Goal: Task Accomplishment & Management: Manage account settings

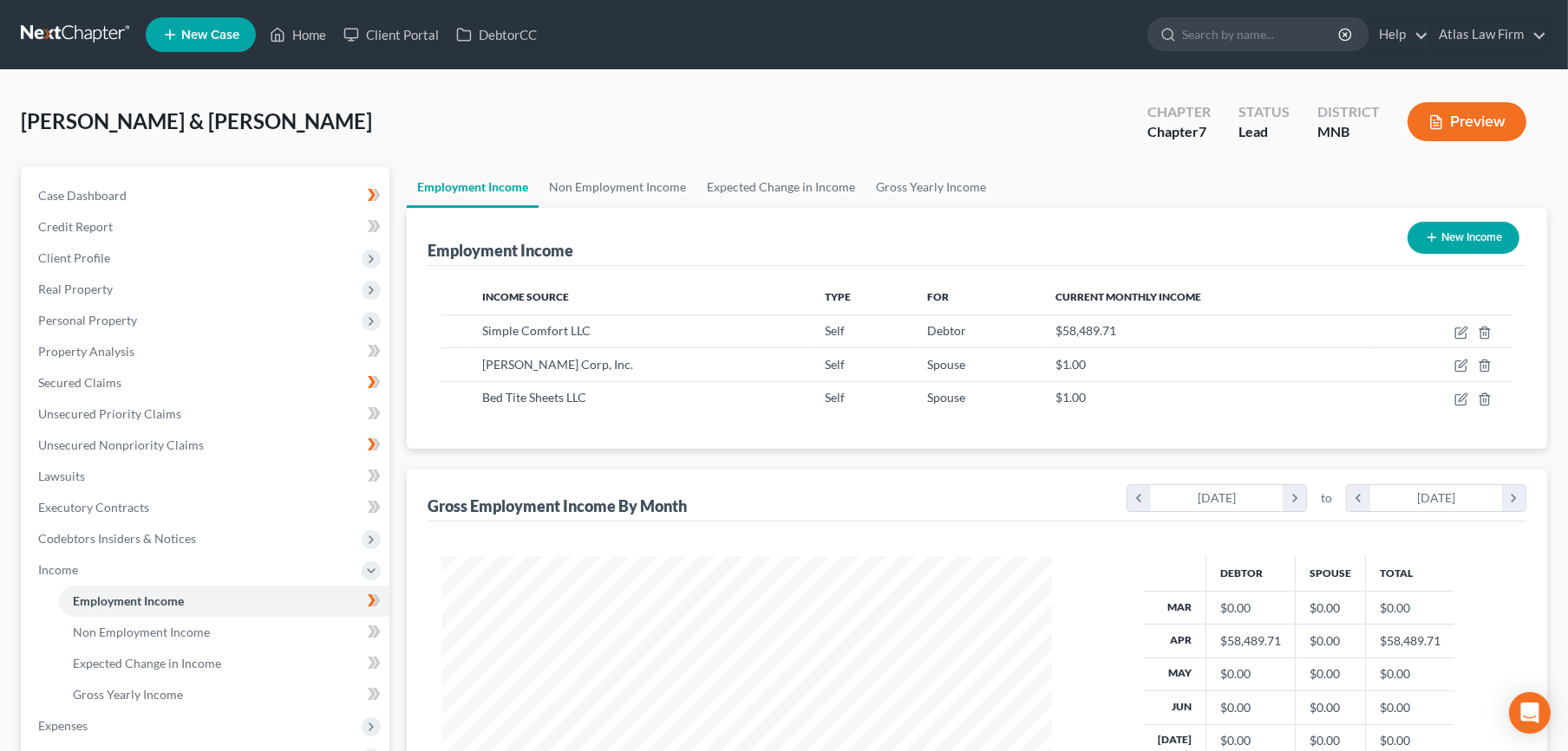
scroll to position [310, 645]
click at [72, 39] on link at bounding box center [77, 34] width 111 height 31
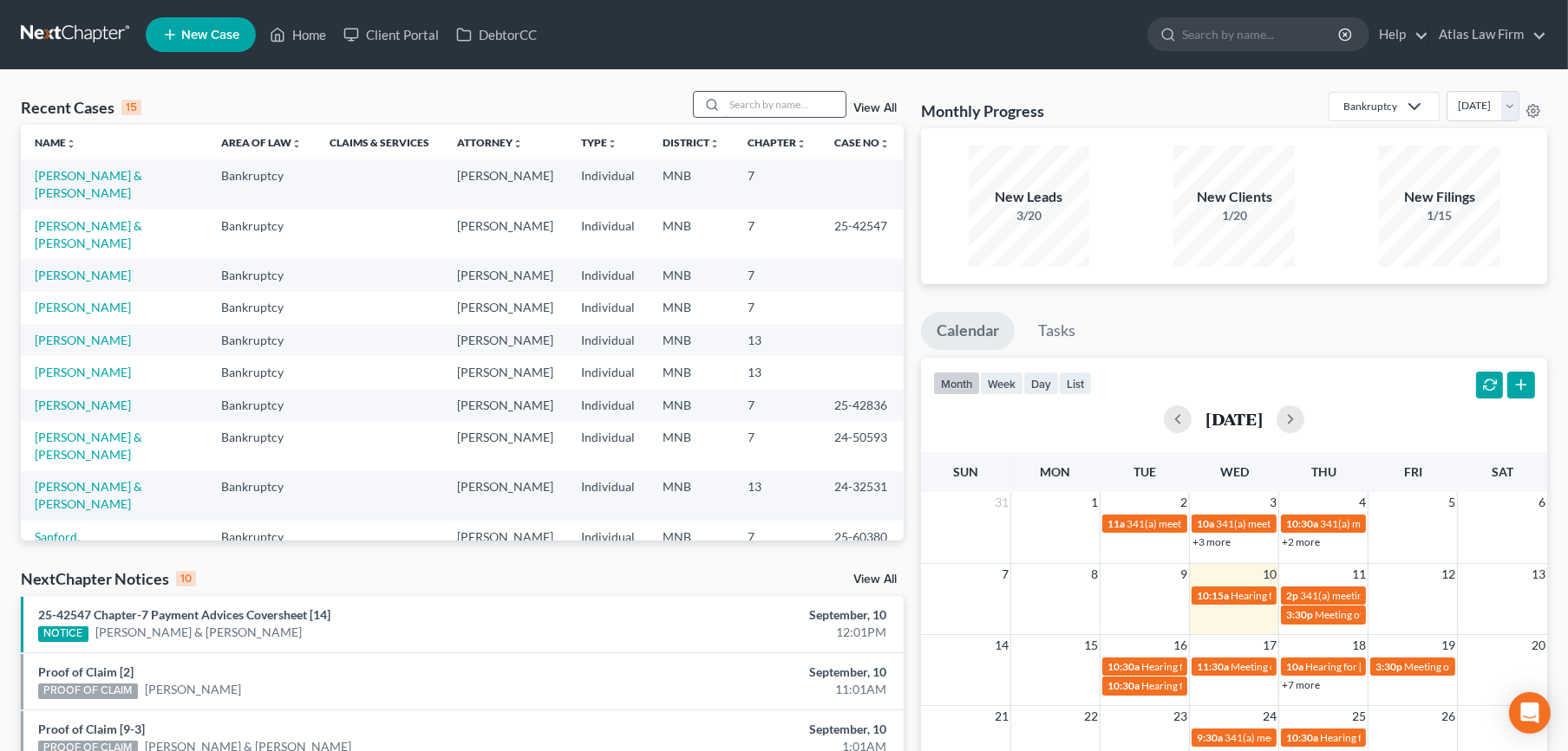
click at [755, 109] on input "search" at bounding box center [785, 104] width 121 height 26
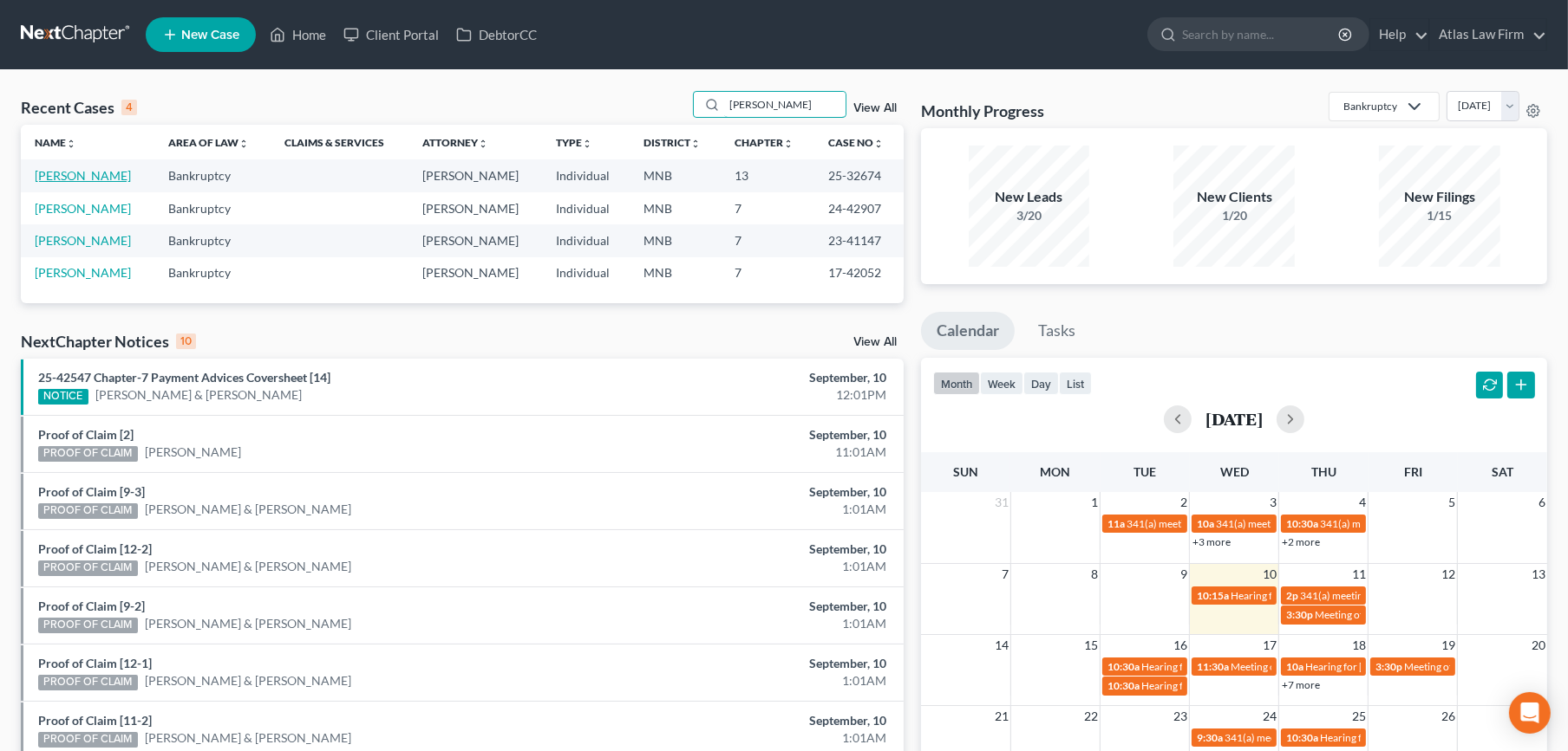
type input "[PERSON_NAME]"
click at [62, 172] on link "[PERSON_NAME]" at bounding box center [82, 175] width 96 height 15
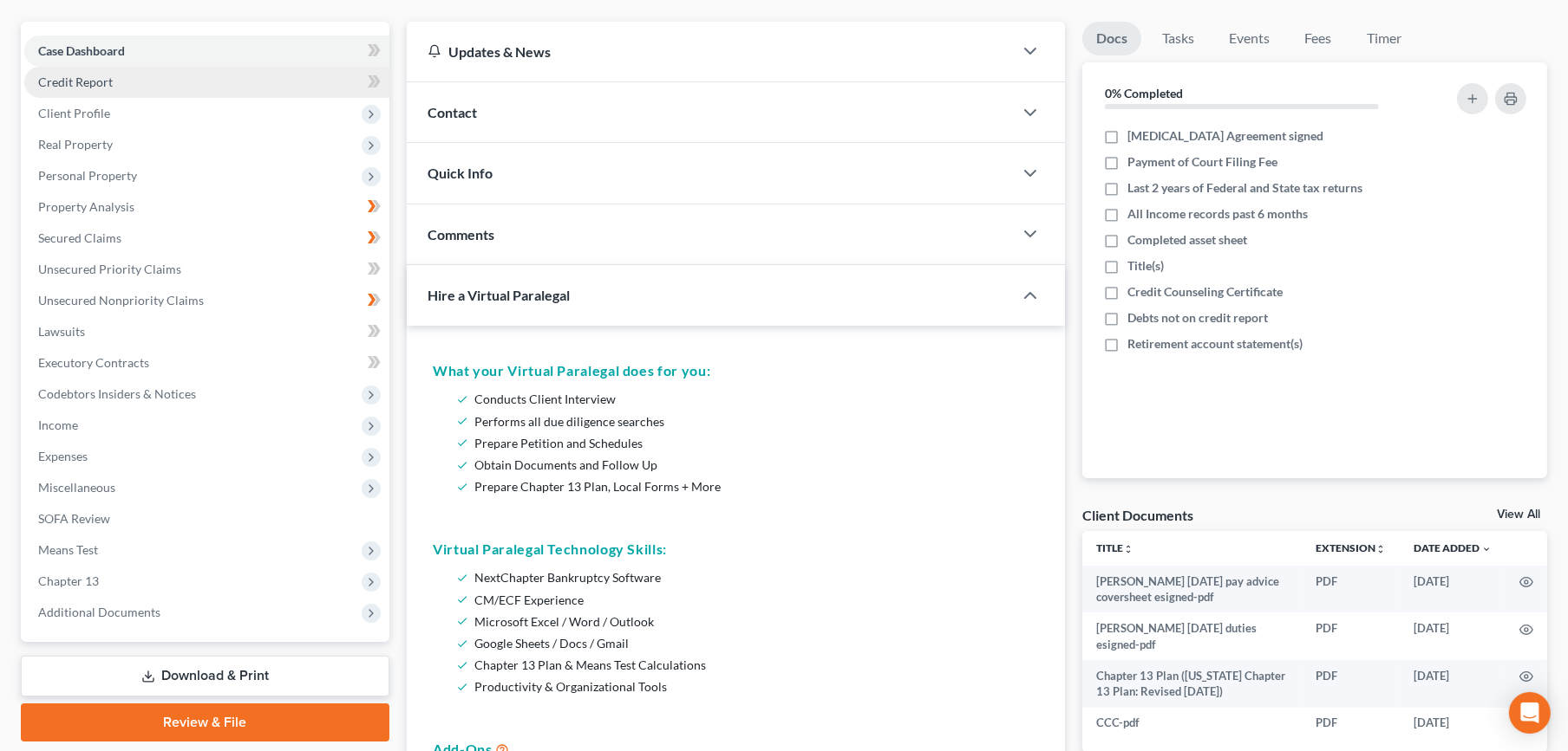
scroll to position [481, 0]
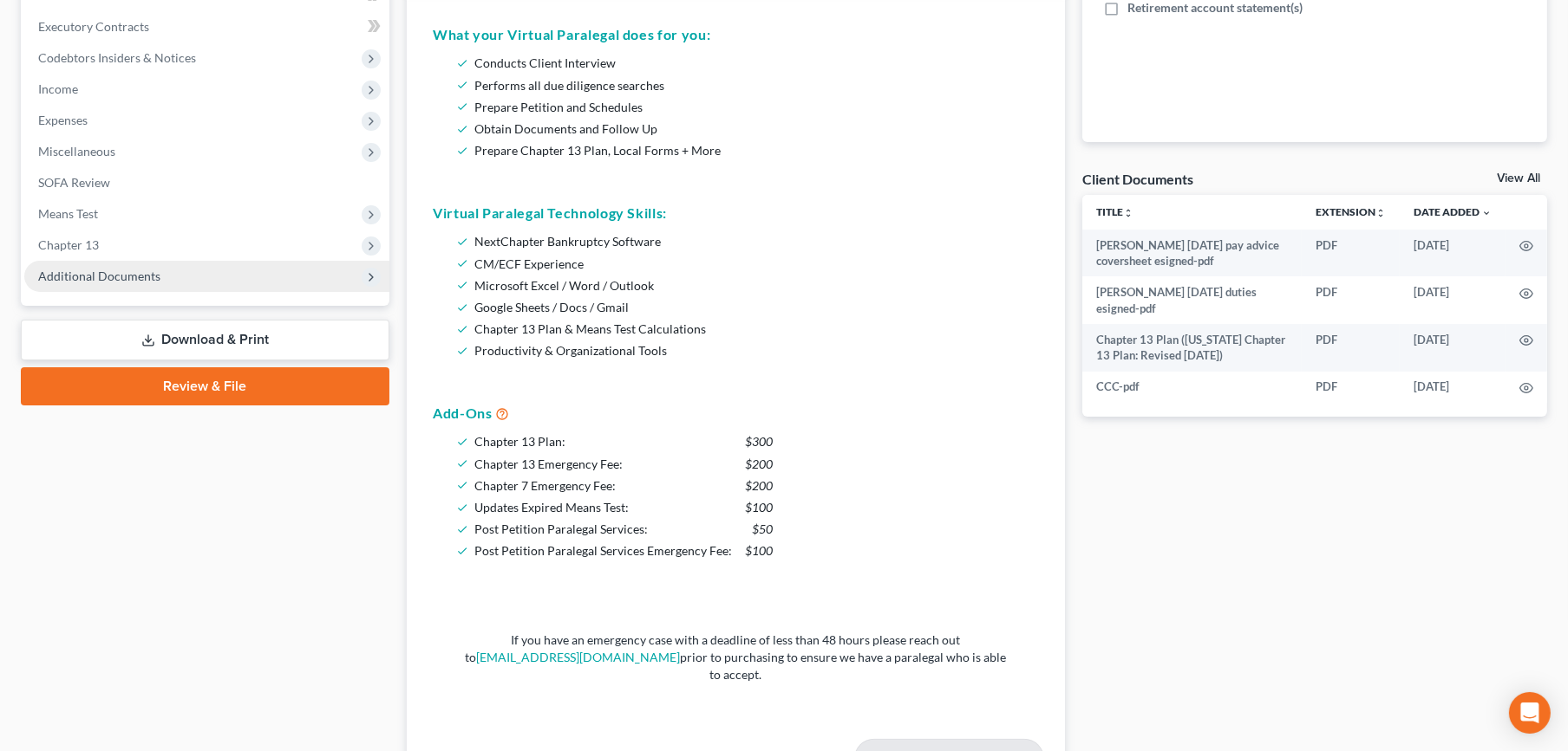
click at [97, 276] on span "Additional Documents" at bounding box center [99, 275] width 122 height 15
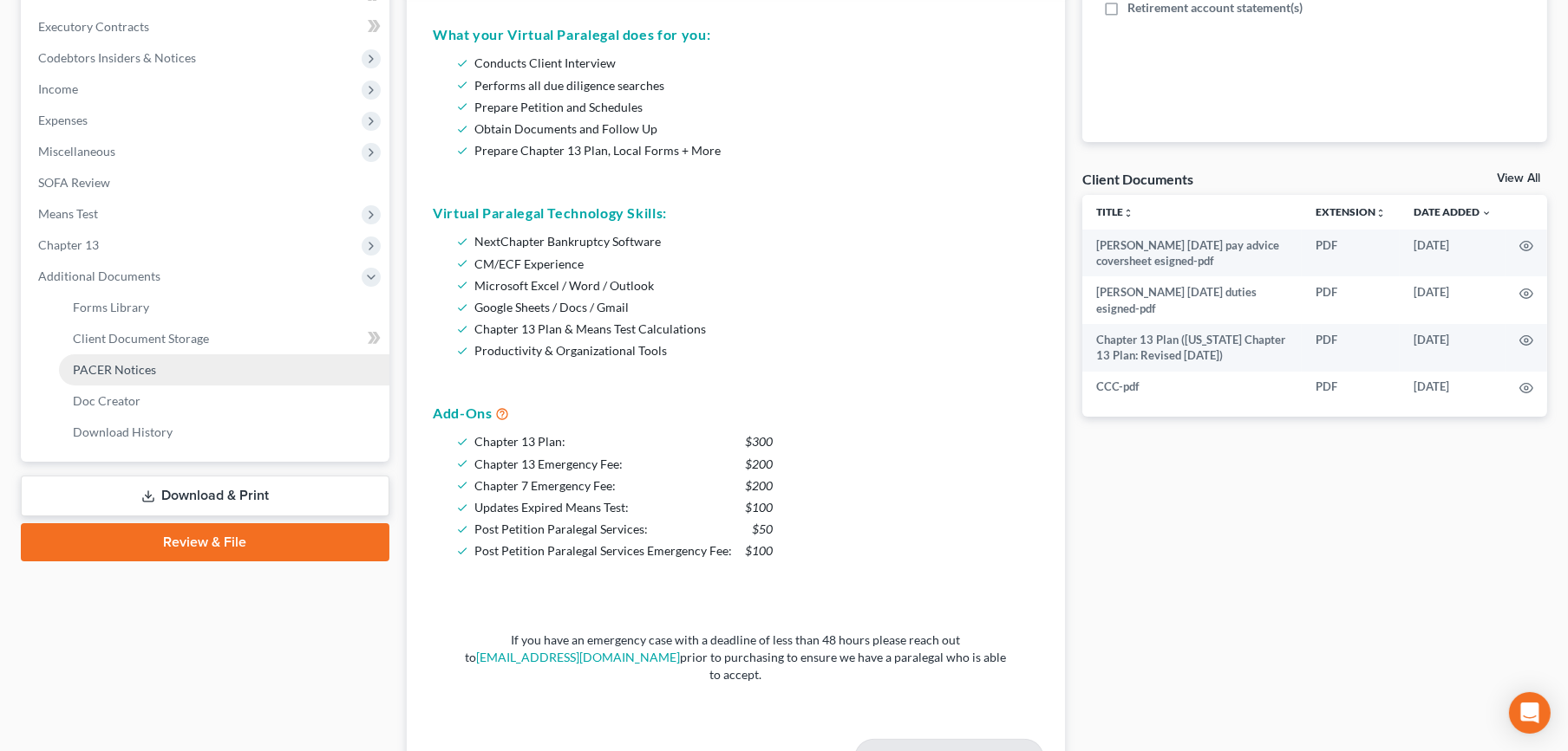
click at [99, 357] on link "PACER Notices" at bounding box center [223, 369] width 330 height 31
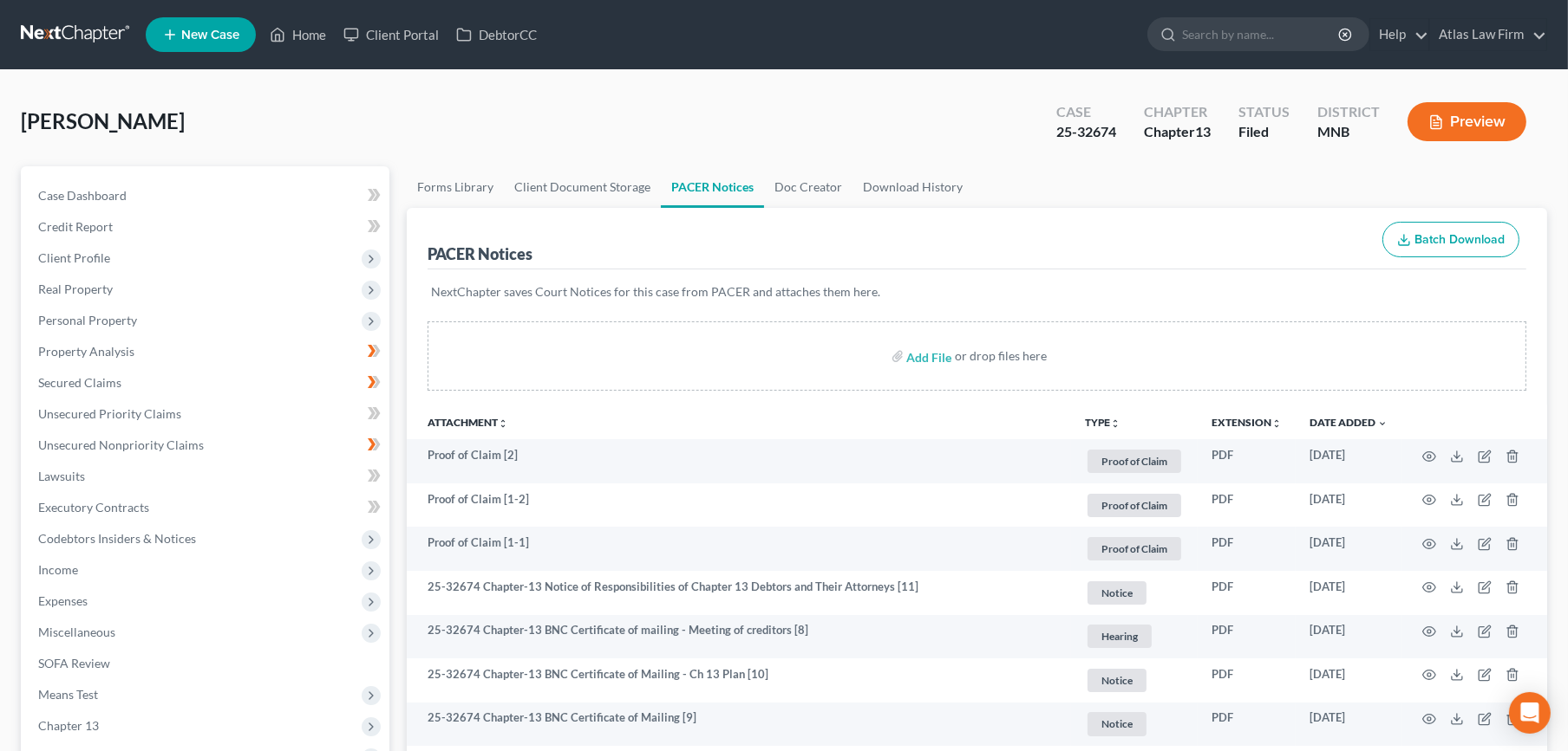
scroll to position [96, 0]
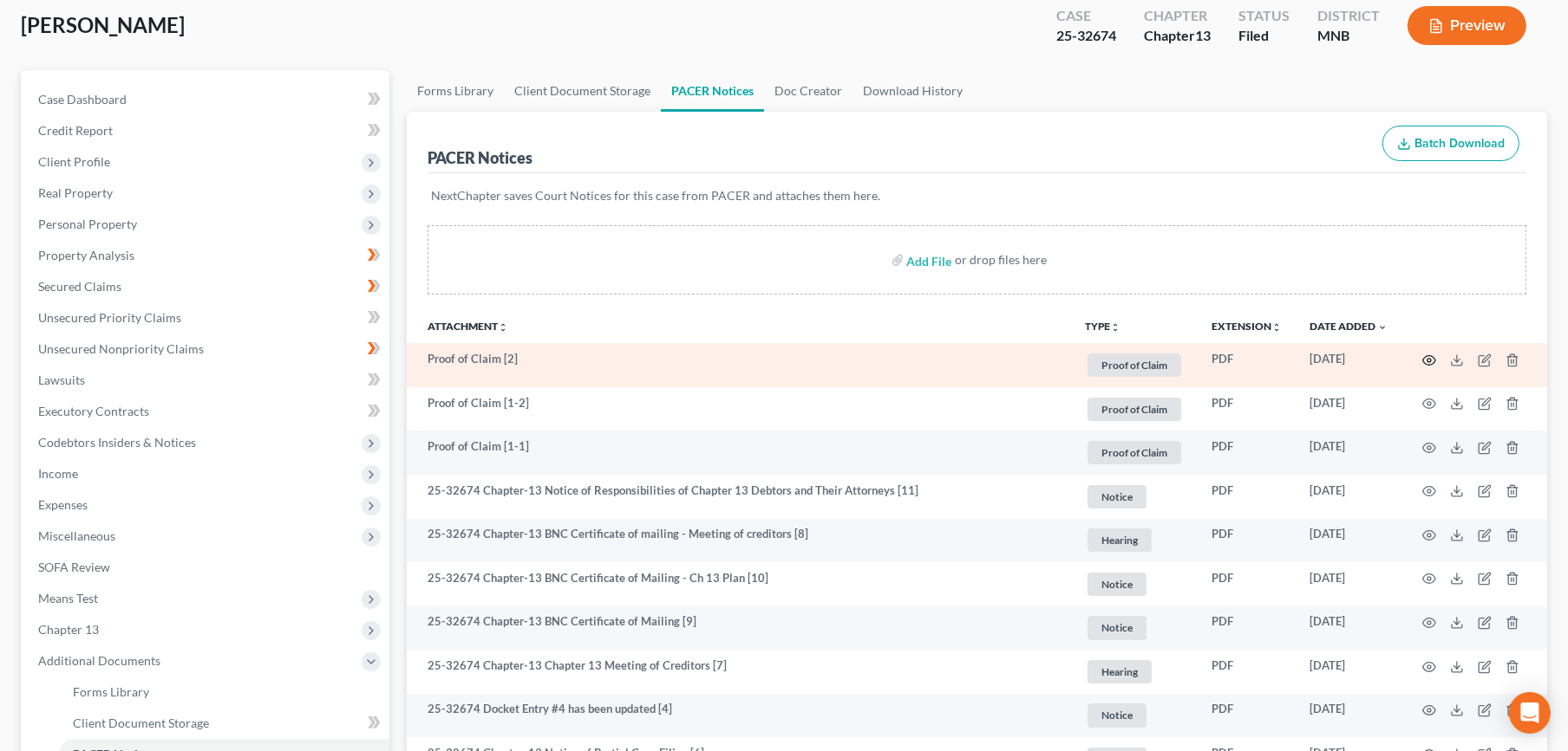
click at [1424, 357] on icon "button" at bounding box center [1429, 360] width 13 height 10
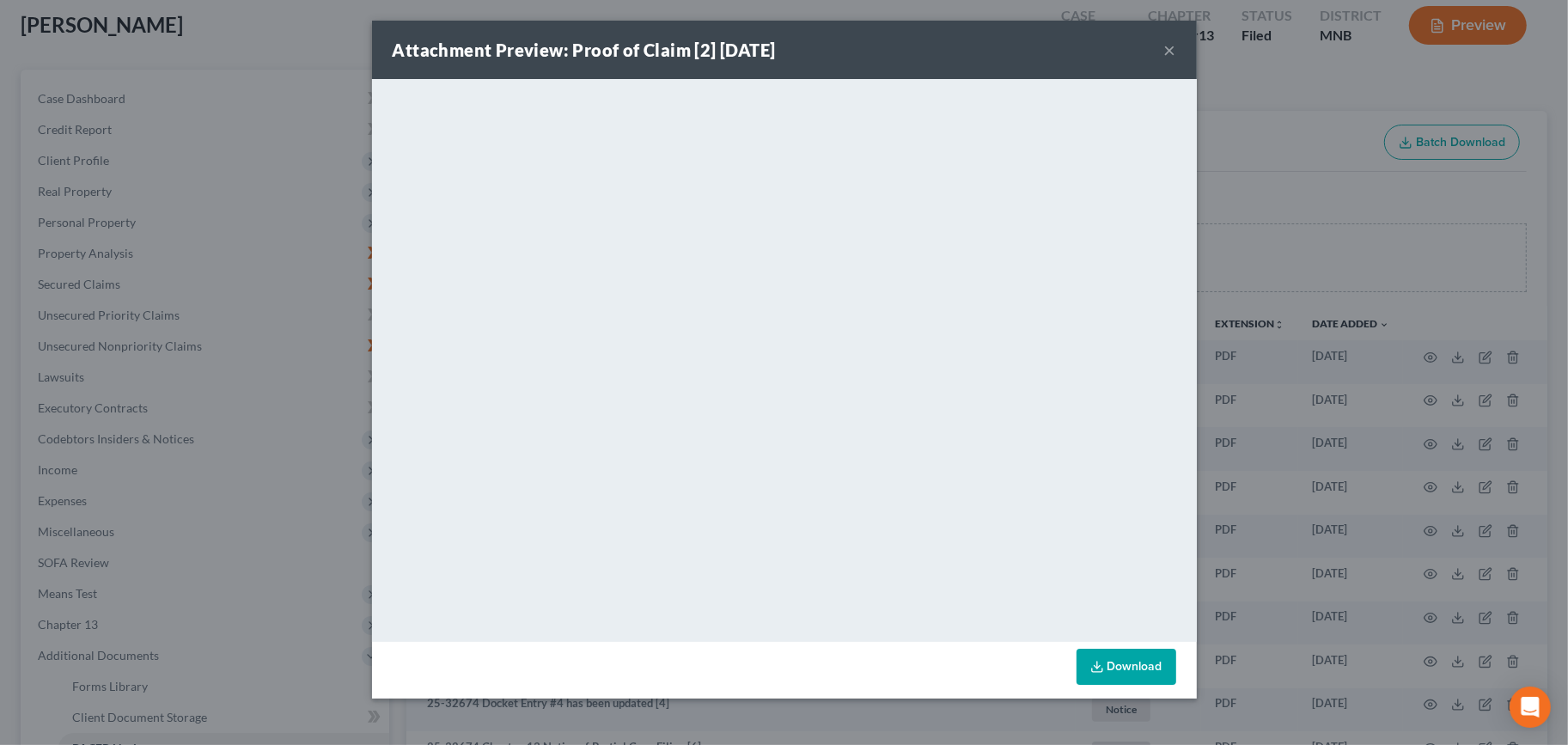
click at [1161, 51] on div "Attachment Preview: Proof of Claim [2] [DATE] ×" at bounding box center [785, 50] width 825 height 58
click at [1168, 45] on button "×" at bounding box center [1170, 50] width 12 height 21
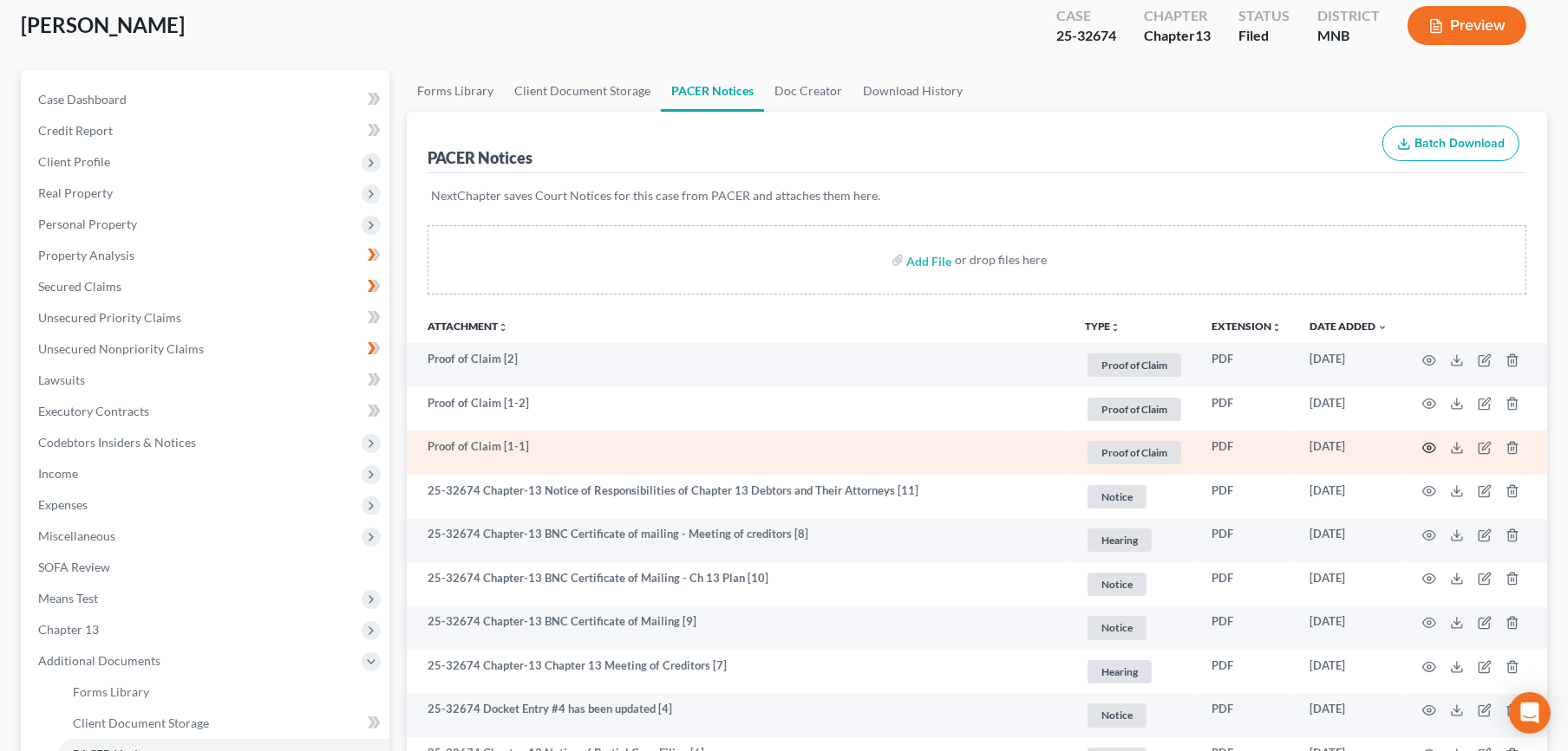
click at [1427, 444] on icon "button" at bounding box center [1429, 448] width 14 height 14
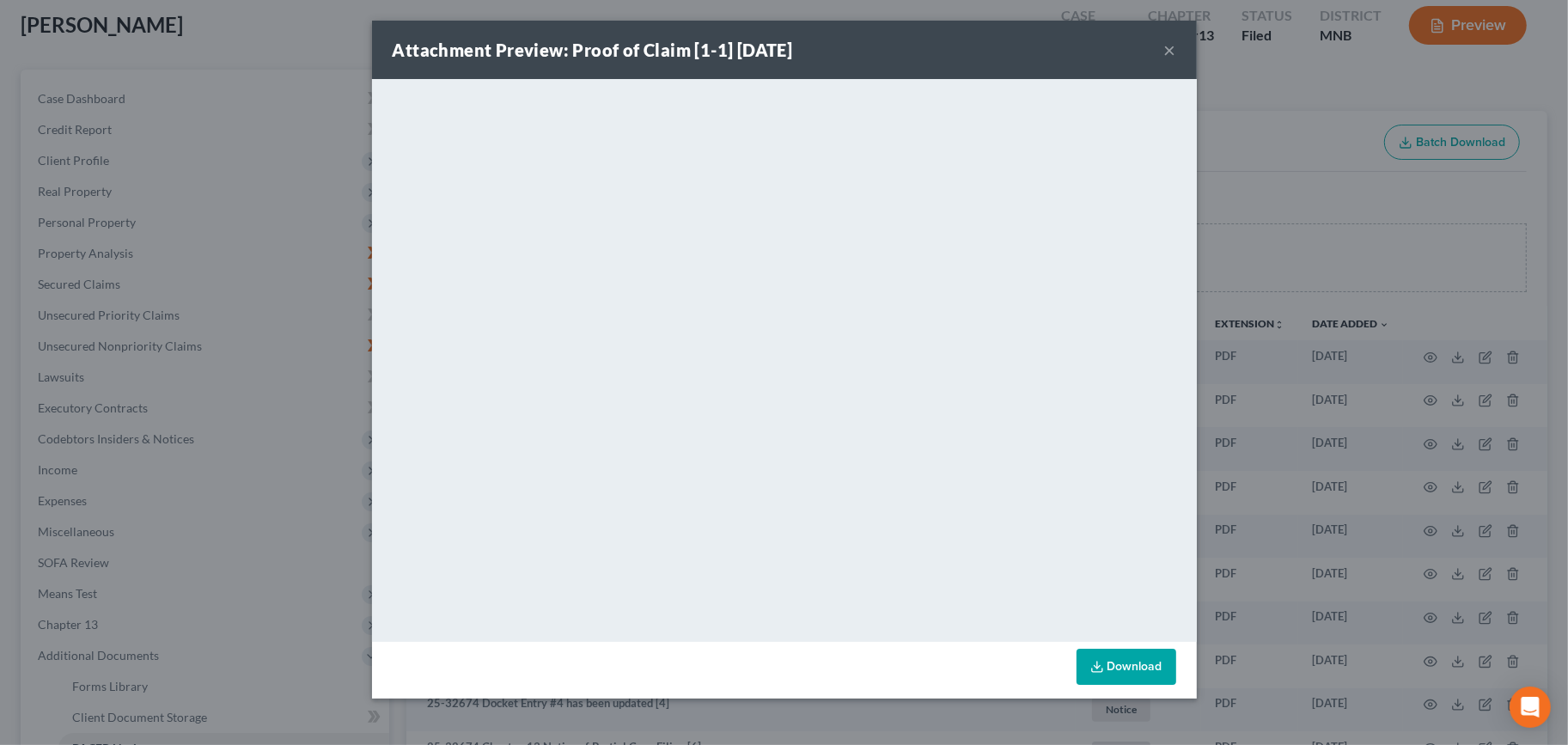
click at [1159, 53] on div "Attachment Preview: Proof of Claim [1-1] [DATE] ×" at bounding box center [785, 50] width 825 height 58
click at [1174, 41] on button "×" at bounding box center [1170, 50] width 12 height 21
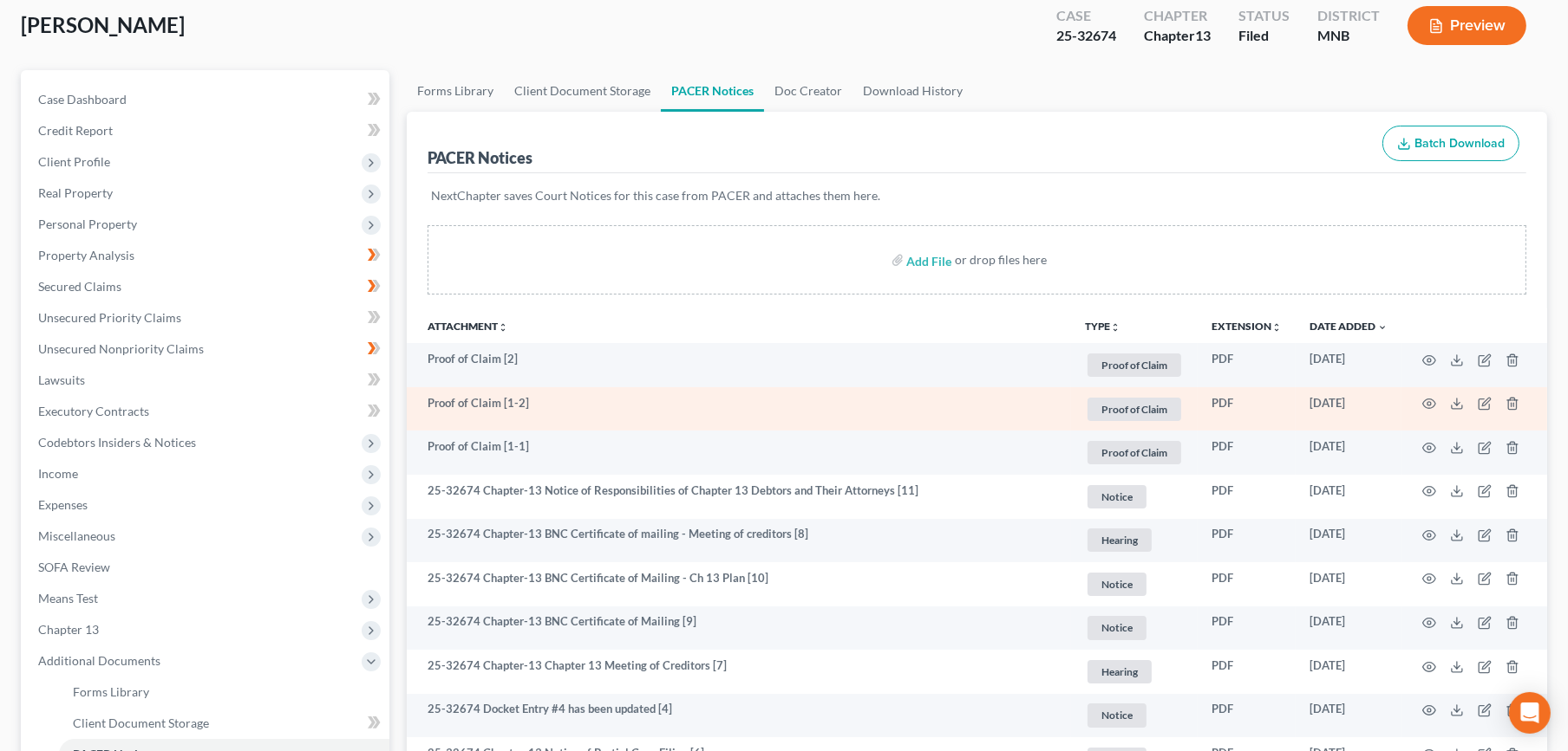
drag, startPoint x: 1432, startPoint y: 415, endPoint x: 1451, endPoint y: 412, distance: 19.2
click at [1451, 412] on td at bounding box center [1474, 409] width 146 height 44
click at [1425, 405] on icon "button" at bounding box center [1429, 404] width 14 height 14
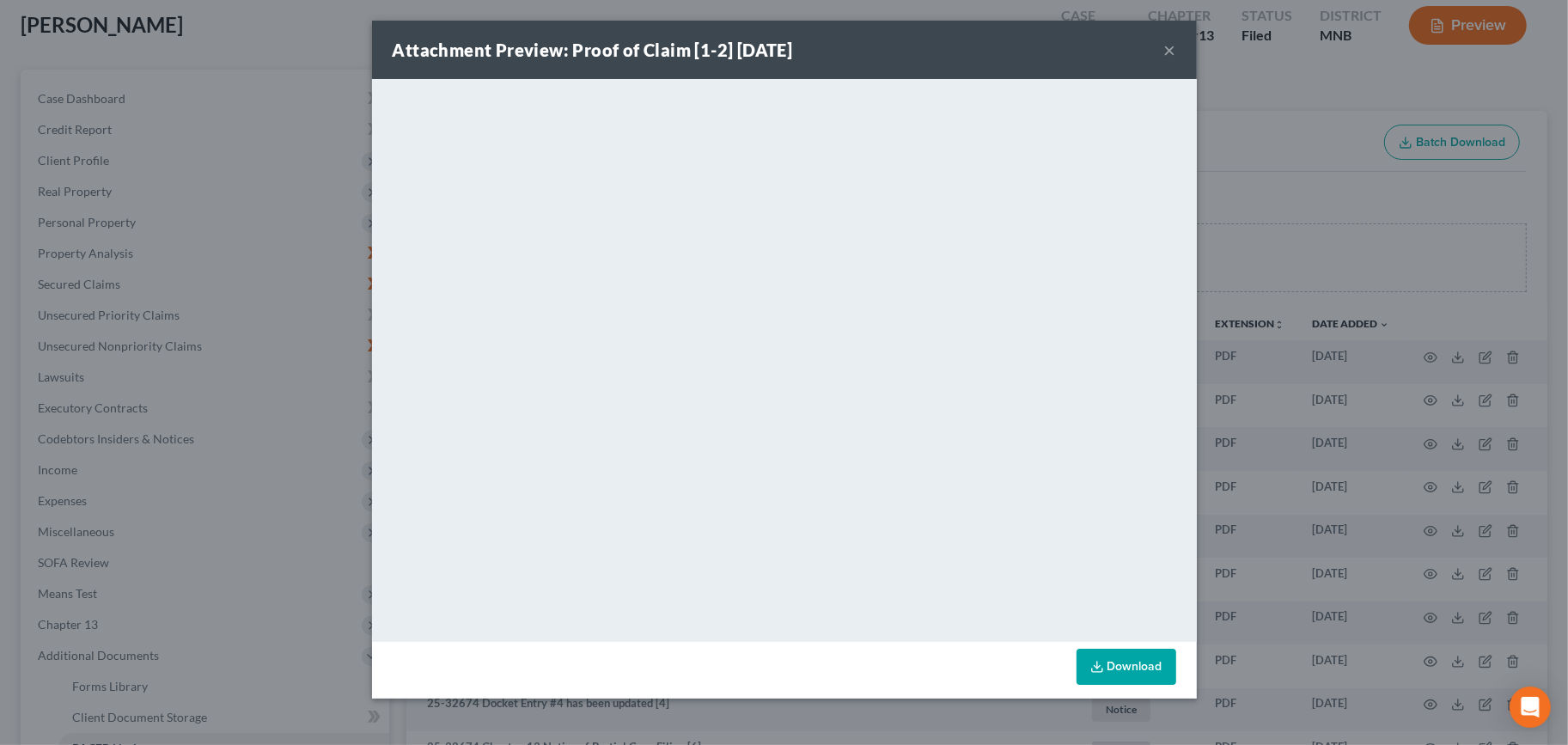
click at [1006, 68] on div "Attachment Preview: Proof of Claim [1-2] [DATE] ×" at bounding box center [785, 50] width 825 height 58
click at [1167, 43] on button "×" at bounding box center [1170, 50] width 12 height 21
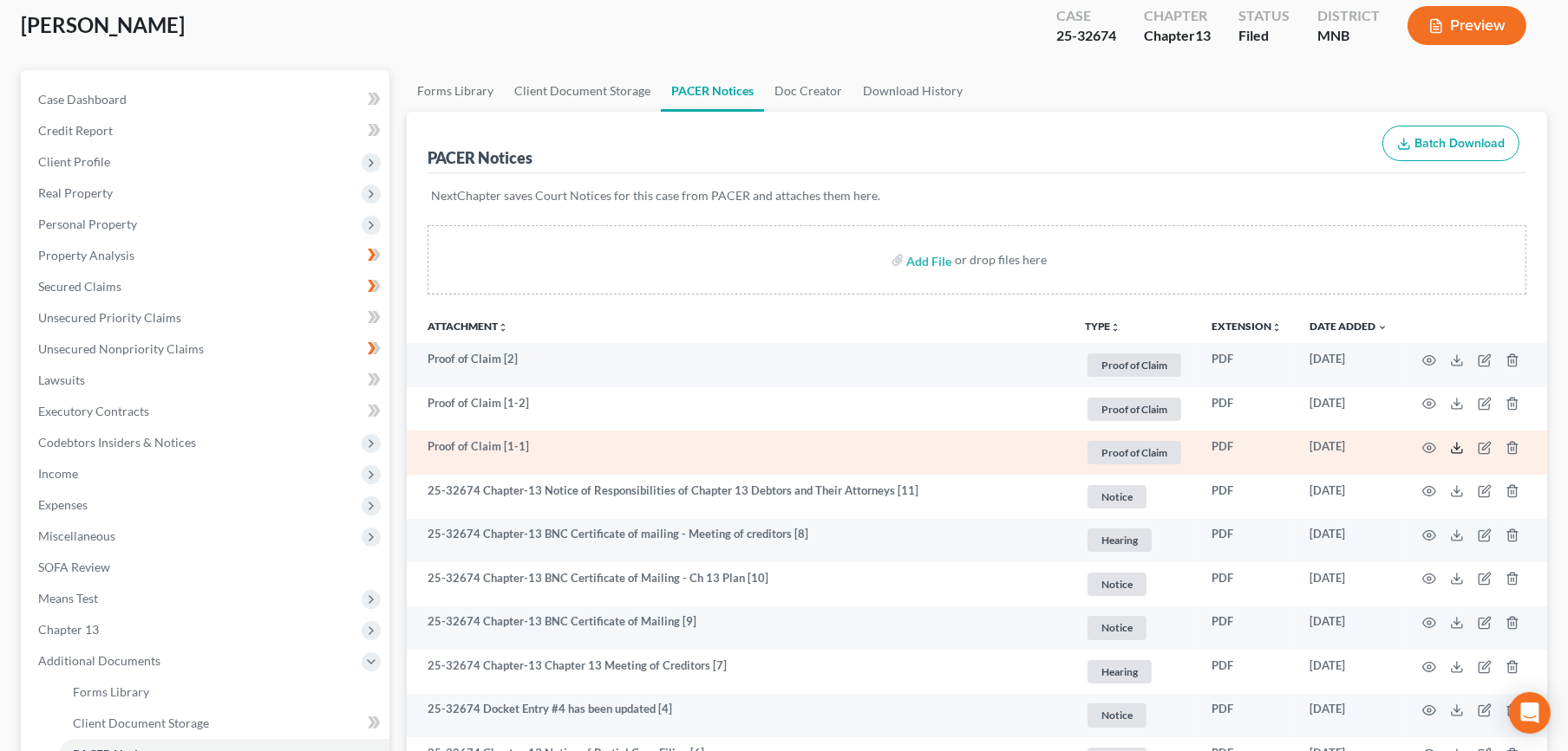
click at [1456, 446] on icon at bounding box center [1457, 448] width 14 height 14
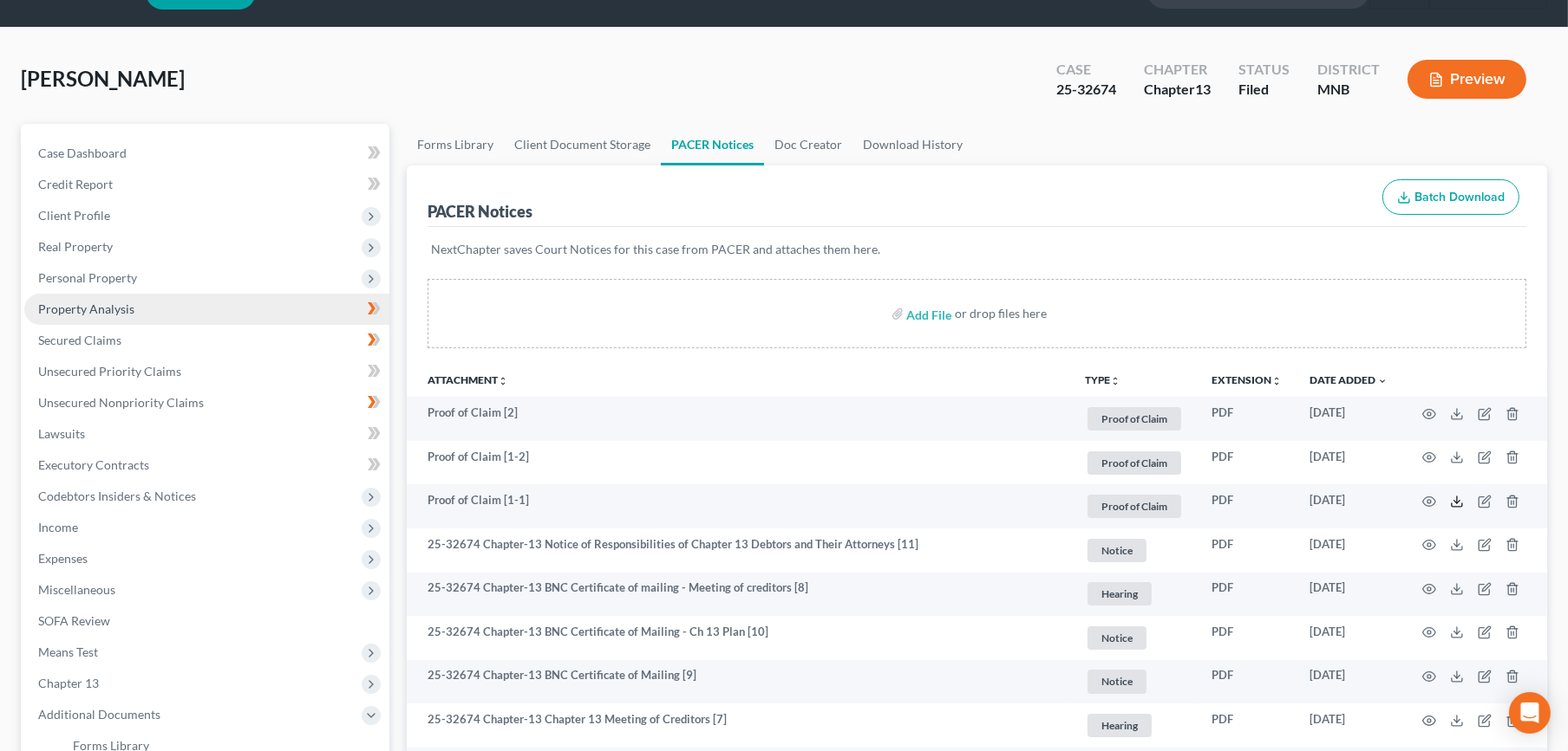
scroll to position [0, 0]
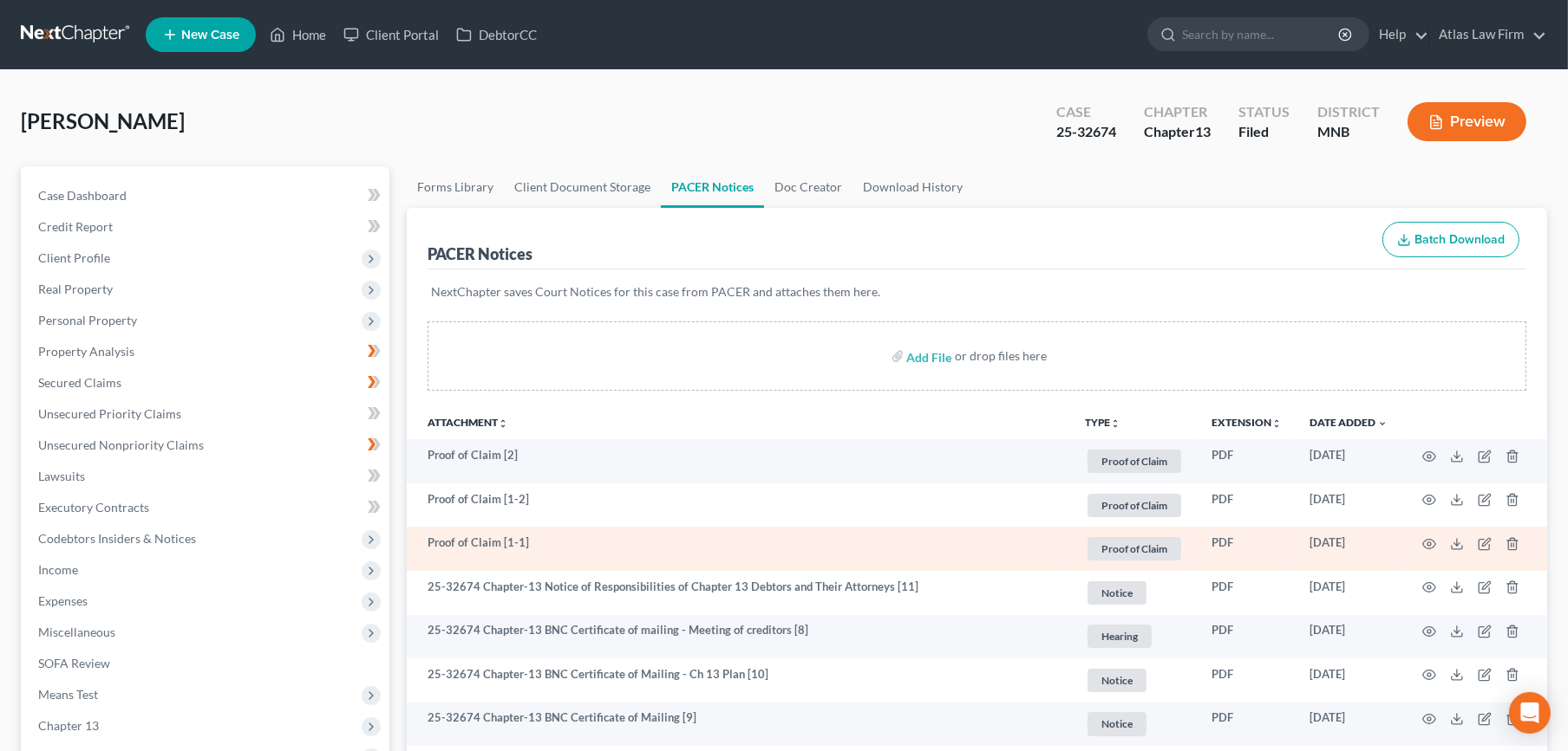
click at [1480, 532] on td at bounding box center [1474, 549] width 146 height 44
click at [1479, 547] on icon "button" at bounding box center [1484, 544] width 14 height 14
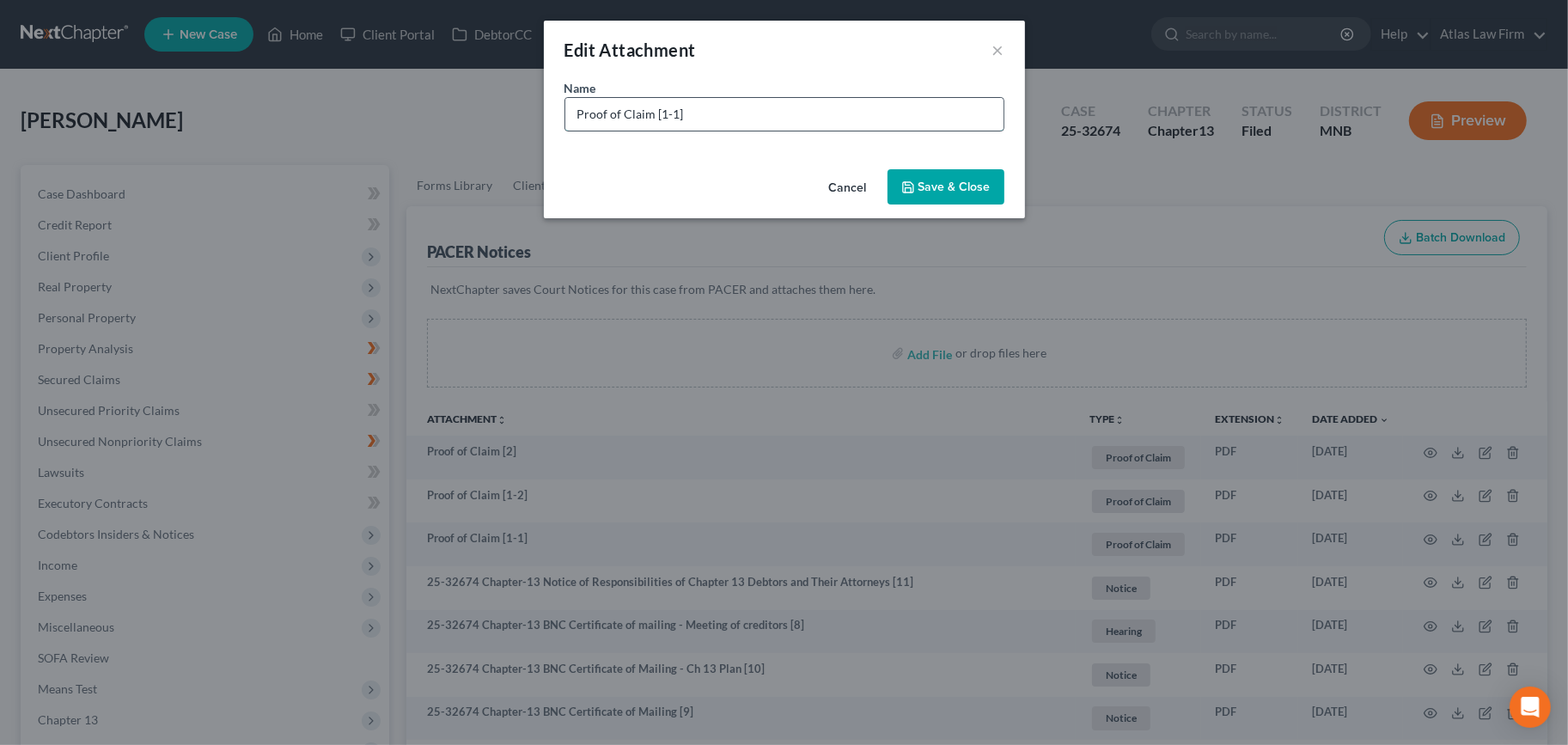
click at [727, 111] on input "Proof of Claim [1-1]" at bounding box center [784, 113] width 439 height 32
type input "Proof of Claim [1-1] SEC - Allied Solutions RV"
click at [907, 179] on button "Save & Close" at bounding box center [946, 187] width 117 height 36
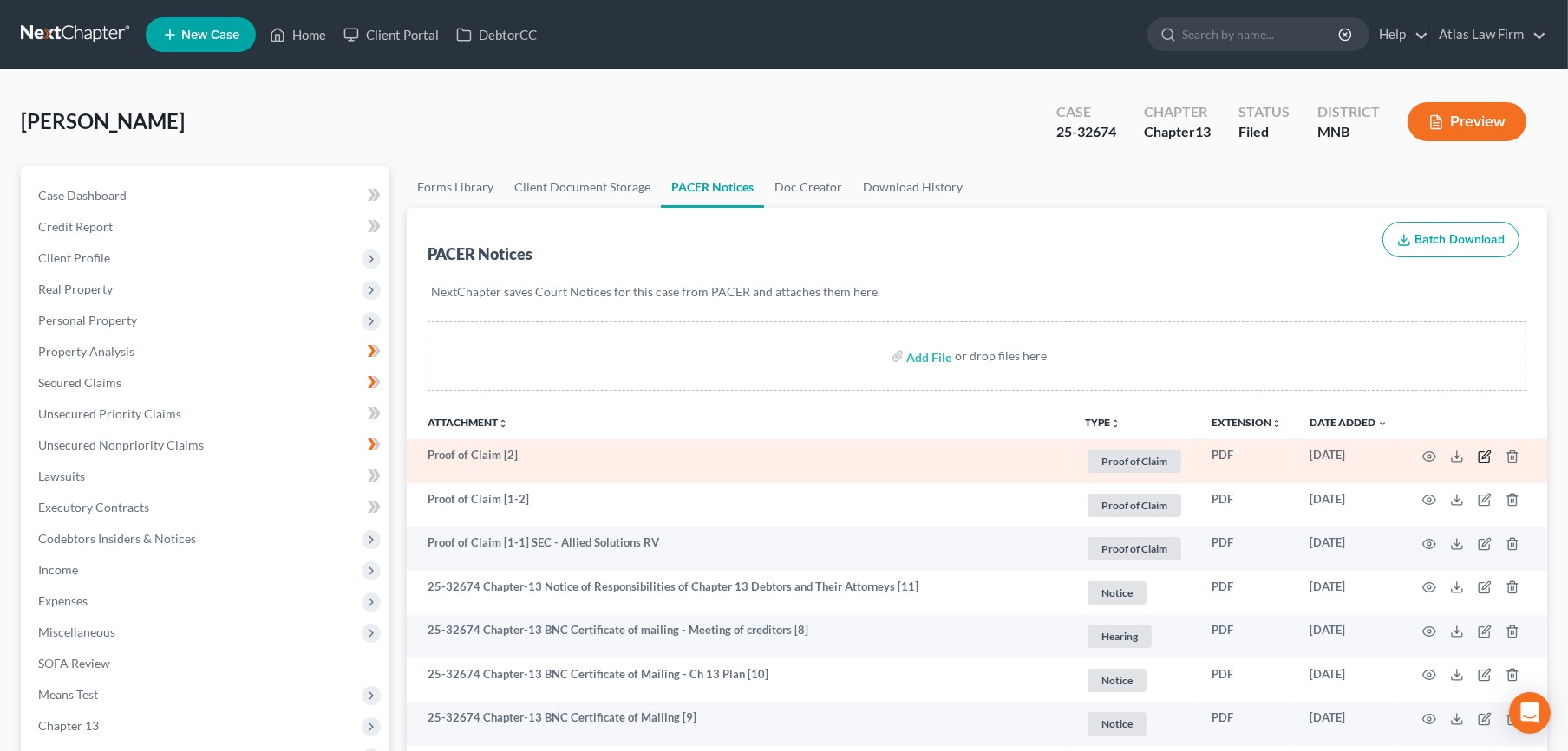
click at [1485, 456] on icon "button" at bounding box center [1485, 454] width 8 height 8
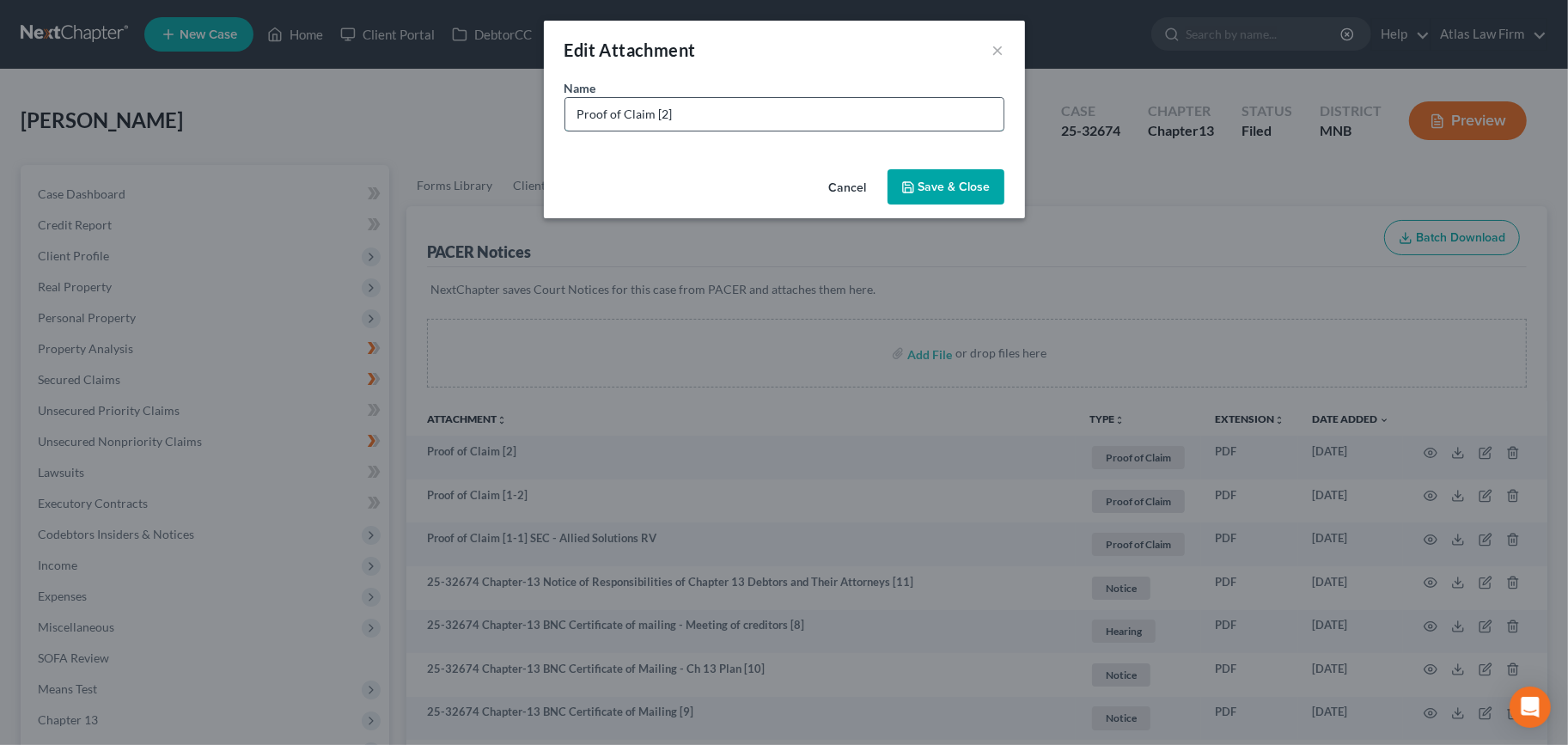
click at [736, 124] on input "Proof of Claim [2]" at bounding box center [784, 113] width 439 height 32
type input "Proof of Claim [2] STUDENT - Dept of Edu"
click at [978, 180] on span "Save & Close" at bounding box center [954, 187] width 72 height 15
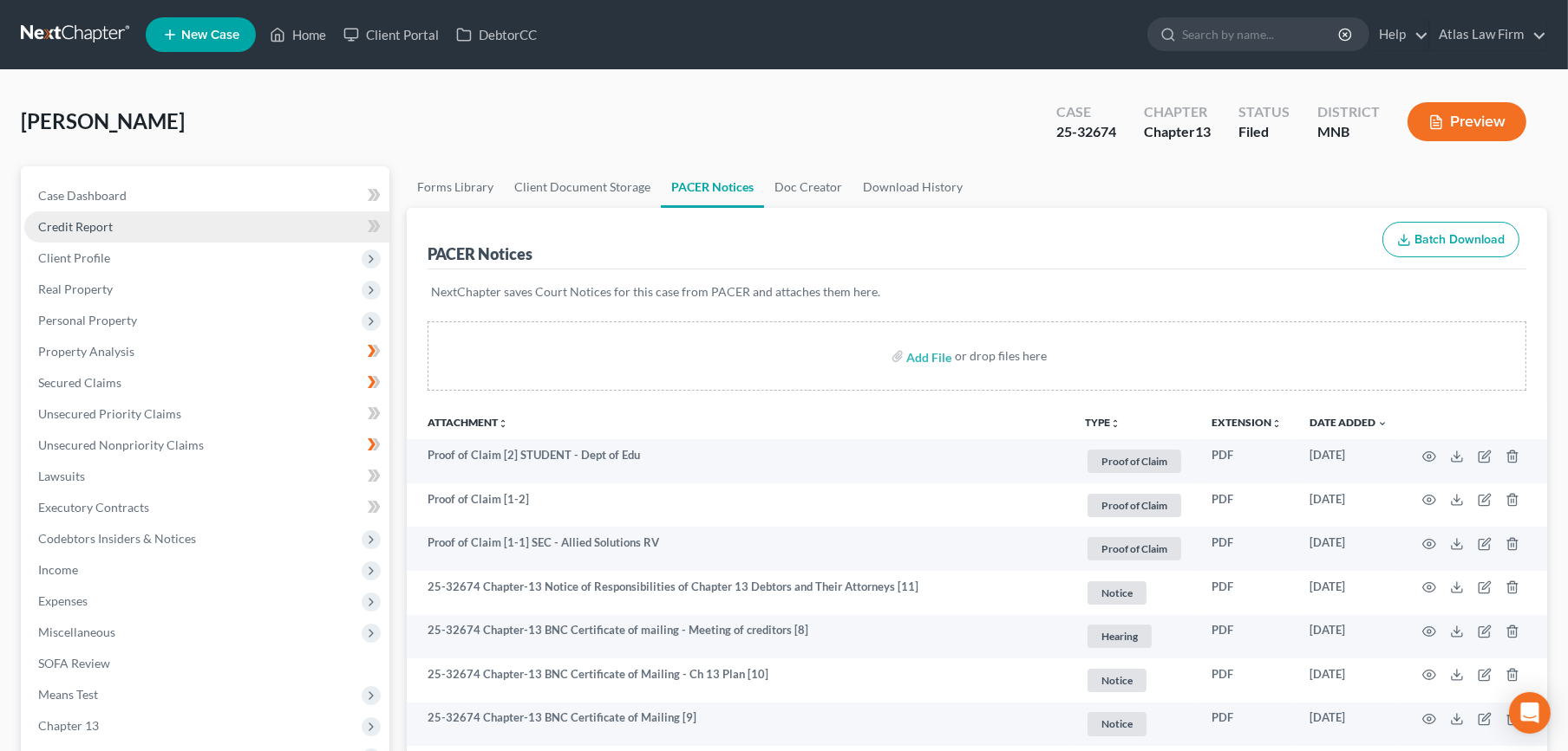
click at [92, 237] on link "Credit Report" at bounding box center [207, 226] width 365 height 31
